Goal: Transaction & Acquisition: Purchase product/service

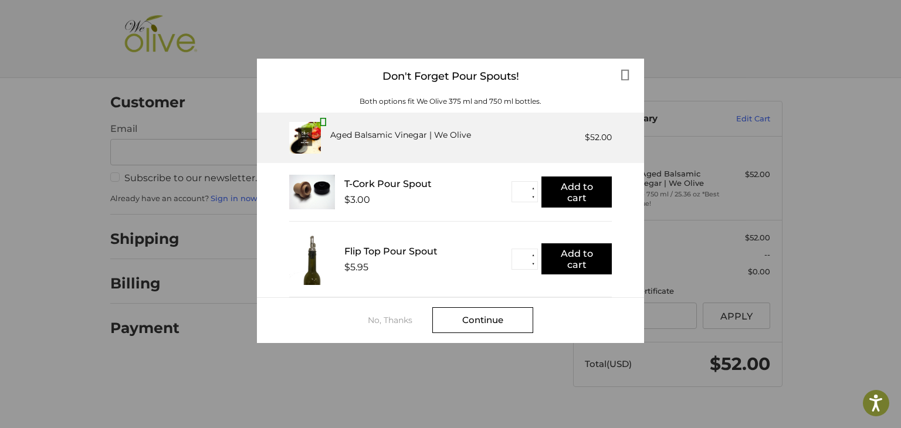
click at [380, 317] on div "No, Thanks" at bounding box center [400, 320] width 65 height 9
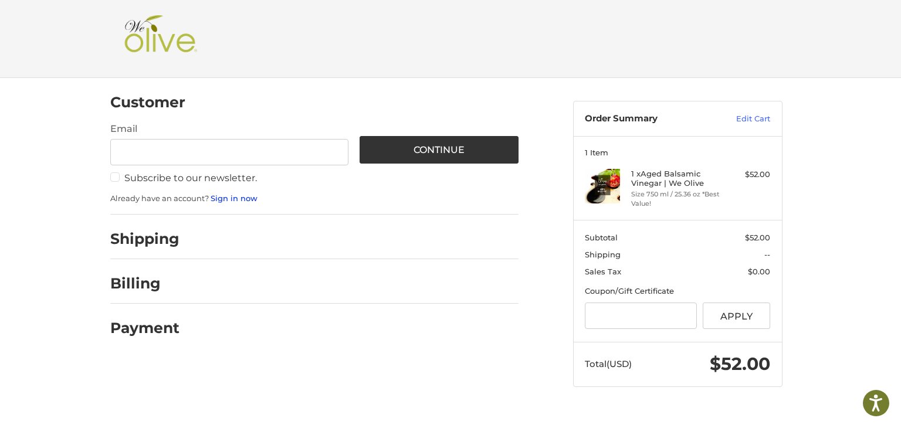
click at [248, 198] on link "Sign in now" at bounding box center [234, 198] width 47 height 9
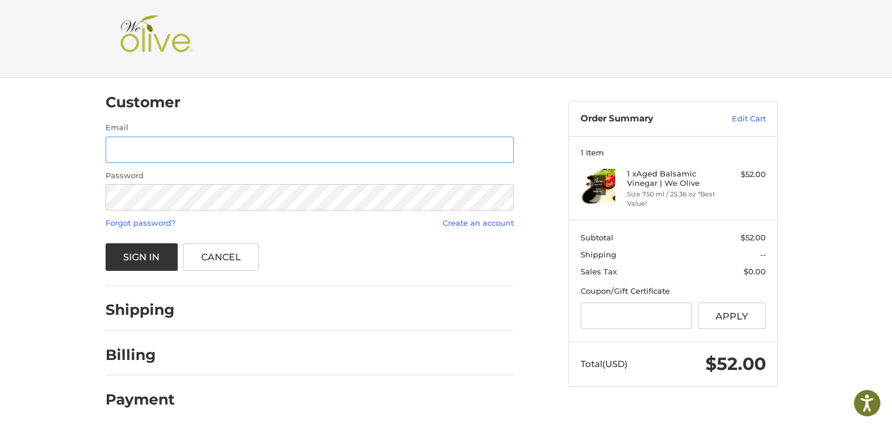
click at [279, 146] on input "Email" at bounding box center [310, 150] width 408 height 26
type input "**********"
click at [135, 252] on button "Sign In" at bounding box center [142, 257] width 72 height 28
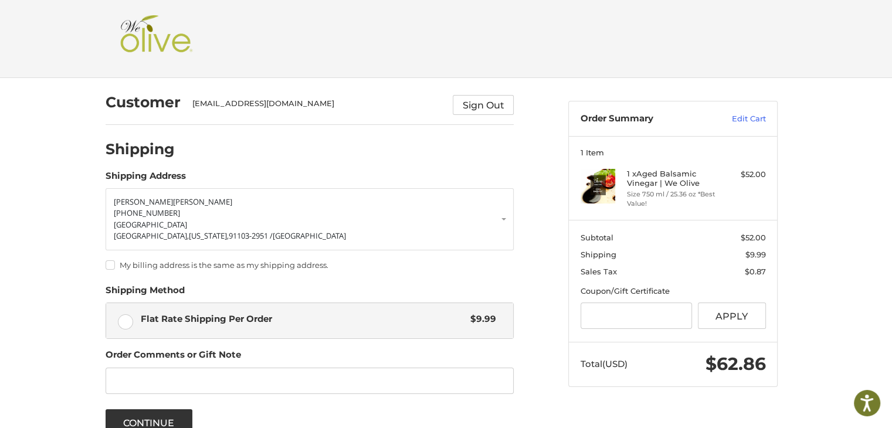
click at [108, 262] on label "My billing address is the same as my shipping address." at bounding box center [310, 264] width 408 height 9
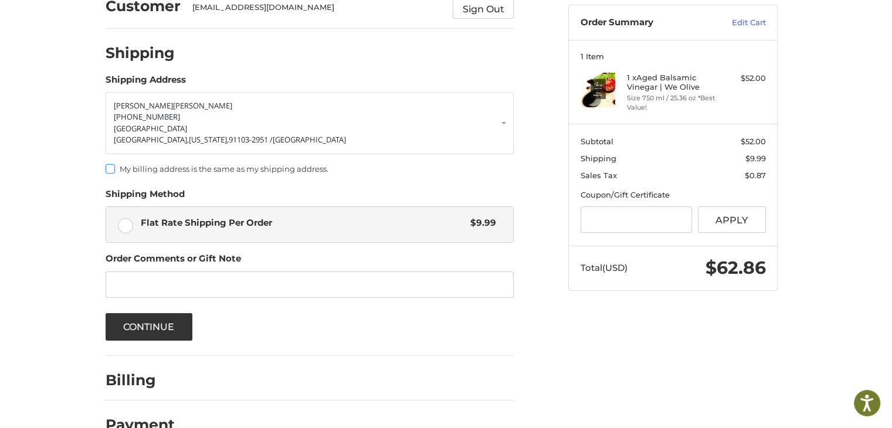
scroll to position [124, 0]
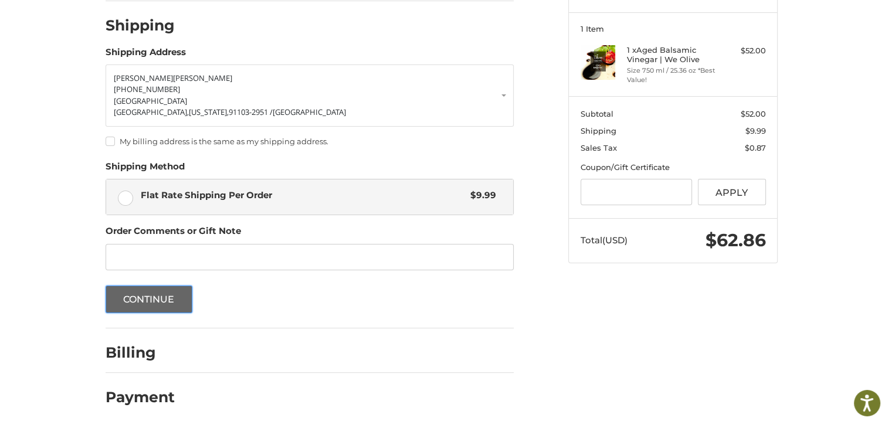
click at [136, 302] on button "Continue" at bounding box center [149, 300] width 87 height 28
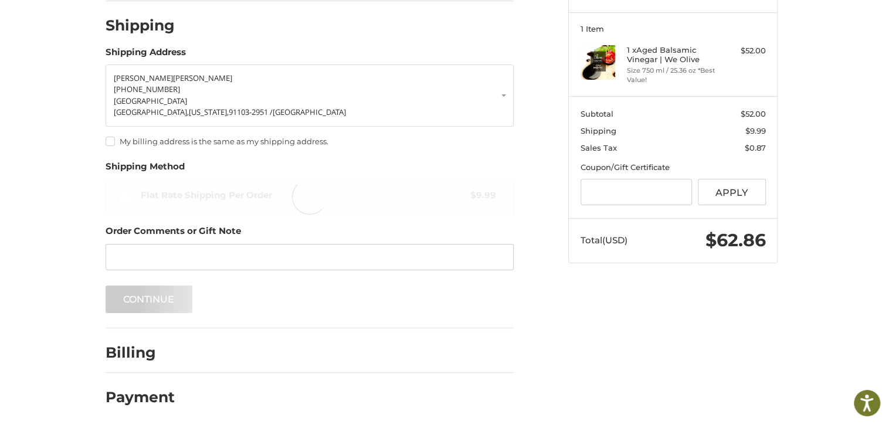
scroll to position [0, 0]
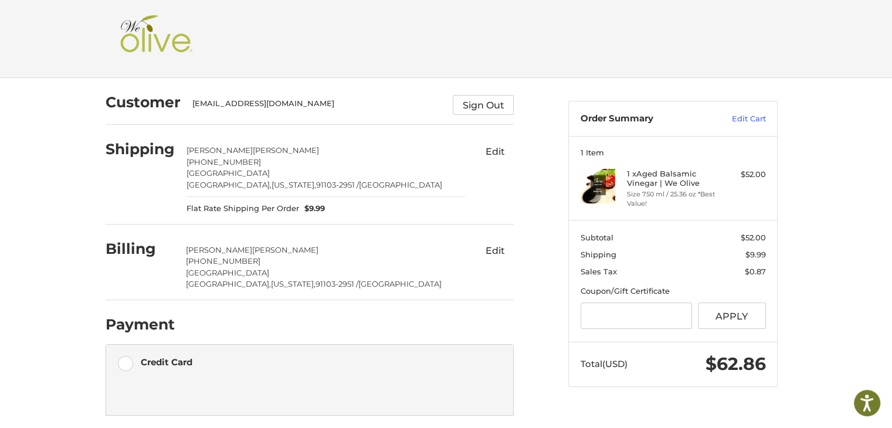
click at [310, 172] on p "[GEOGRAPHIC_DATA]" at bounding box center [326, 174] width 279 height 12
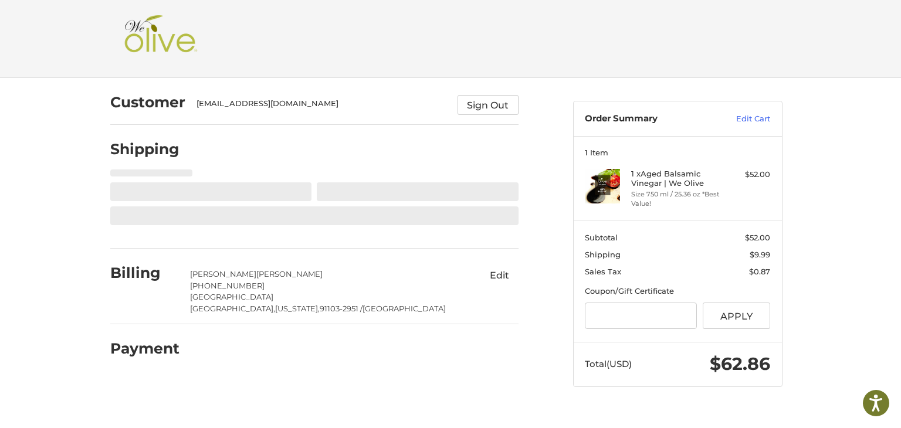
click at [310, 172] on div at bounding box center [314, 176] width 408 height 13
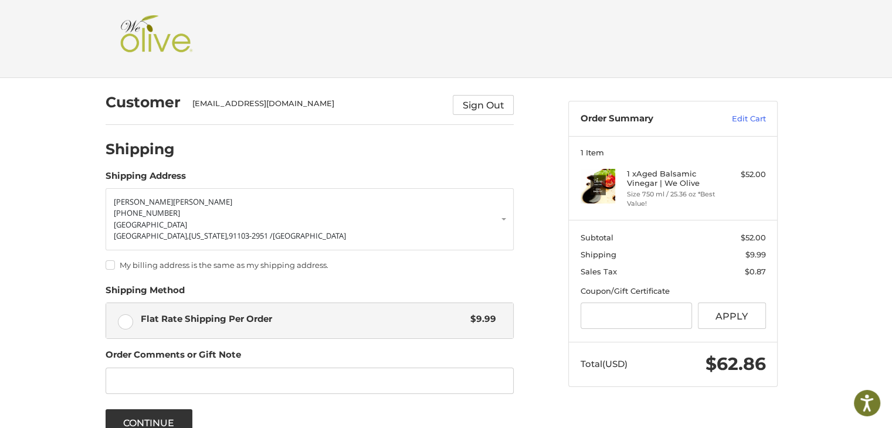
click at [841, 31] on header "Checkout" at bounding box center [446, 39] width 892 height 78
click at [154, 420] on button "Continue" at bounding box center [149, 423] width 87 height 28
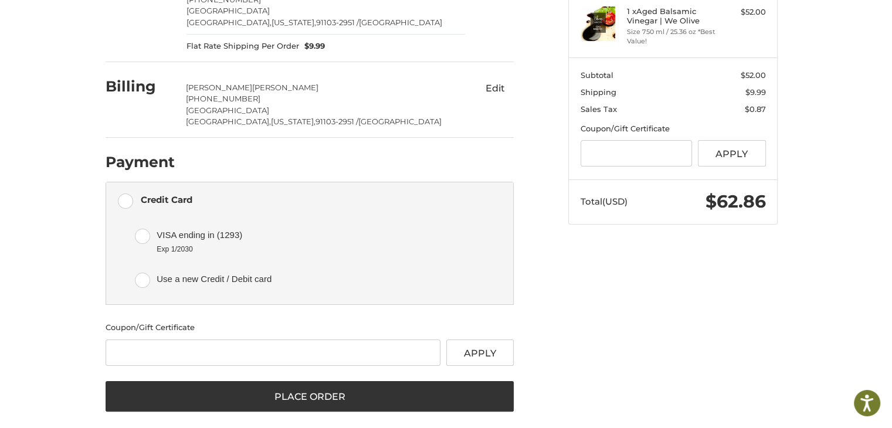
scroll to position [171, 0]
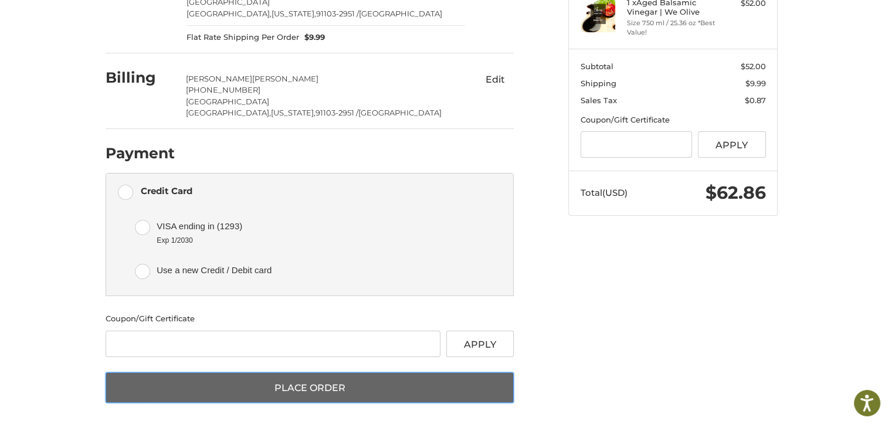
click at [344, 385] on button "Place Order" at bounding box center [310, 387] width 408 height 31
